Goal: Task Accomplishment & Management: Manage account settings

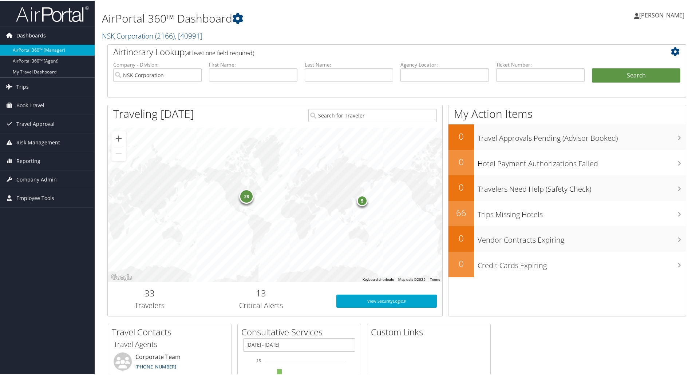
click at [44, 35] on span "Dashboards" at bounding box center [30, 35] width 29 height 18
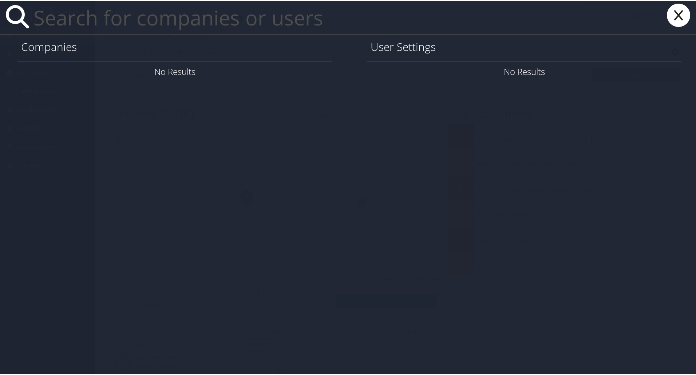
click at [103, 16] on input "text" at bounding box center [306, 16] width 550 height 33
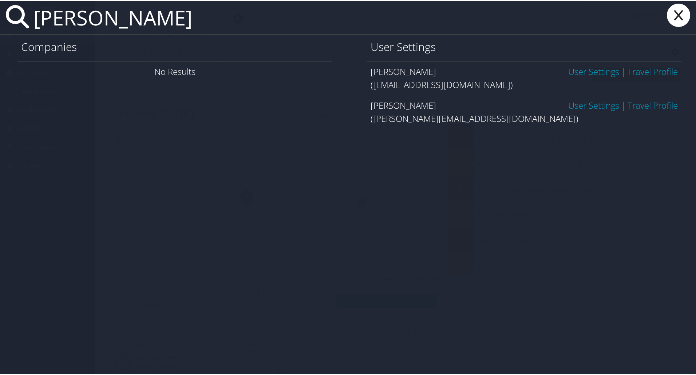
type input "[PERSON_NAME]"
click at [646, 103] on link "Travel Profile" at bounding box center [653, 105] width 50 height 12
click at [645, 106] on link "Travel Profile" at bounding box center [653, 105] width 50 height 12
click at [677, 15] on icon at bounding box center [678, 14] width 29 height 23
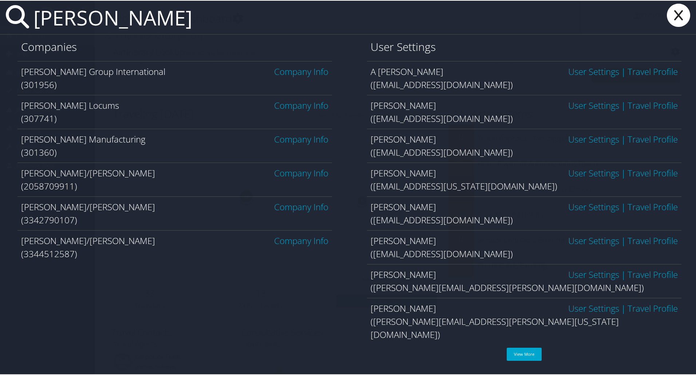
type input "[PERSON_NAME]"
click at [294, 103] on link "Company Info" at bounding box center [301, 105] width 54 height 12
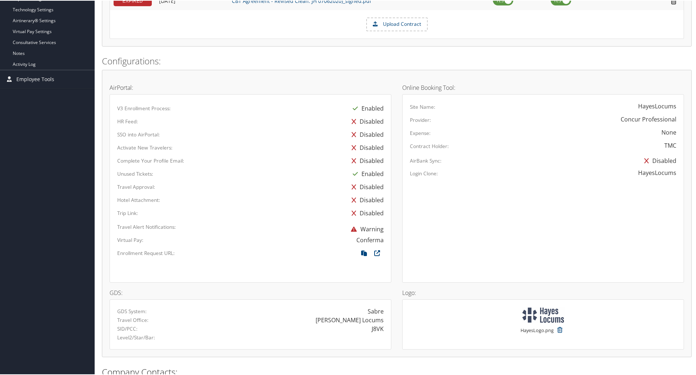
scroll to position [212, 0]
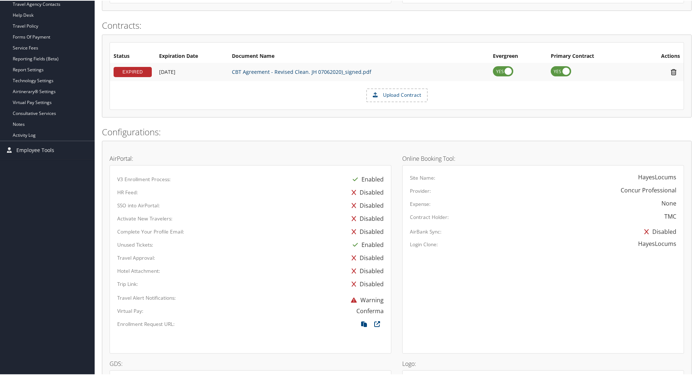
click at [298, 71] on link "CBT Agreement - Revised Clean. JH 07062020)_signed.pdf" at bounding box center [301, 71] width 139 height 7
